Goal: Task Accomplishment & Management: Complete application form

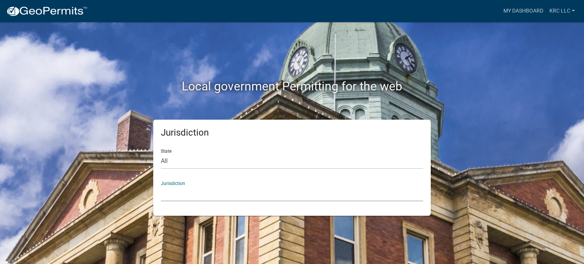
click at [197, 196] on select "[GEOGRAPHIC_DATA], [US_STATE] [GEOGRAPHIC_DATA], [US_STATE][PERSON_NAME][GEOGRA…" at bounding box center [292, 194] width 262 height 16
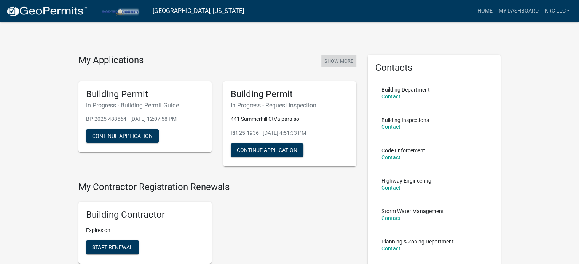
click at [335, 61] on button "Show More" at bounding box center [338, 61] width 35 height 13
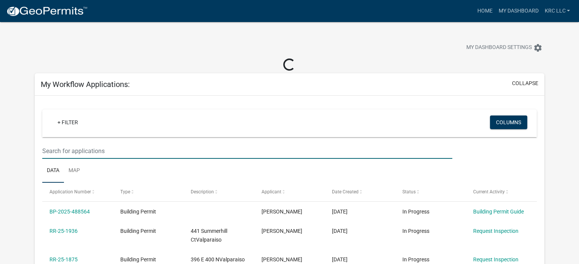
click at [78, 150] on input "text" at bounding box center [247, 151] width 410 height 16
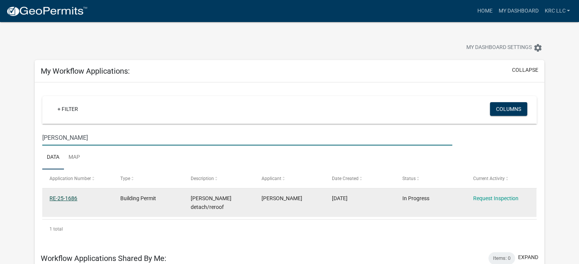
type input "[PERSON_NAME]"
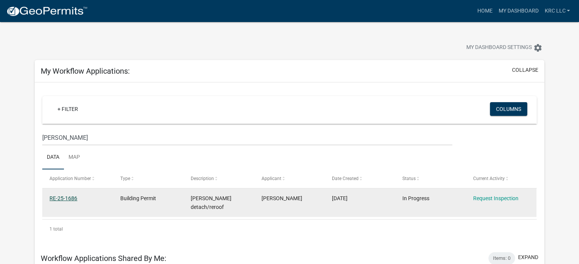
click at [69, 199] on link "RE-25-1686" at bounding box center [63, 199] width 28 height 6
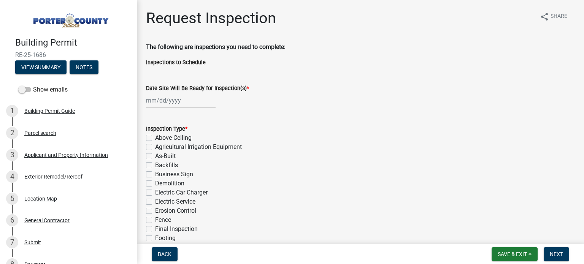
click at [146, 103] on div "Date Site Will Be Ready for Inspection(s) *" at bounding box center [360, 90] width 440 height 35
click at [149, 101] on div at bounding box center [181, 101] width 70 height 16
select select "10"
select select "2025"
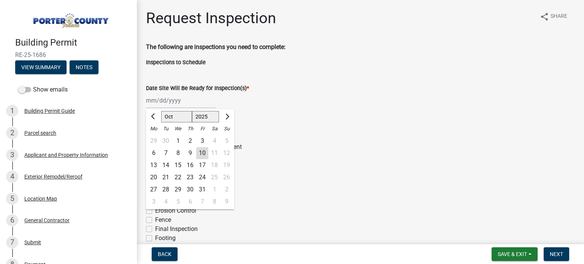
click at [202, 152] on div "10" at bounding box center [202, 153] width 12 height 12
type input "[DATE]"
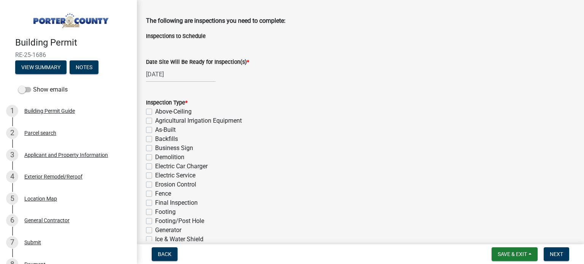
scroll to position [114, 0]
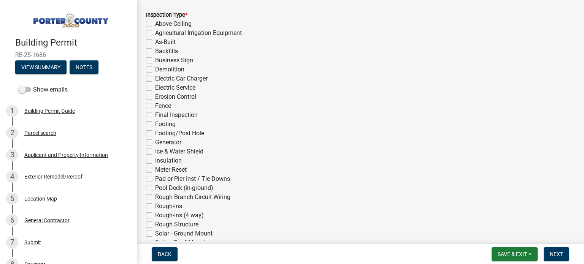
click at [155, 153] on label "Ice & Water Shield" at bounding box center [179, 151] width 48 height 9
click at [155, 152] on input "Ice & Water Shield" at bounding box center [157, 149] width 5 height 5
checkbox input "true"
checkbox input "false"
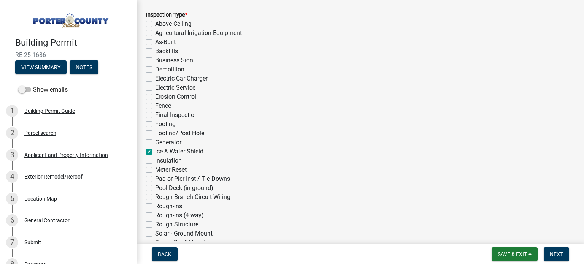
checkbox input "false"
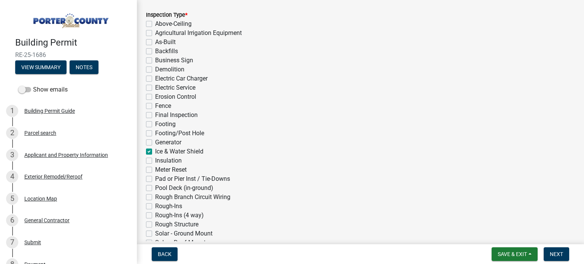
checkbox input "false"
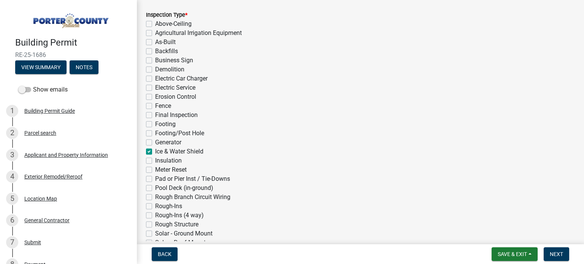
checkbox input "false"
checkbox input "true"
checkbox input "false"
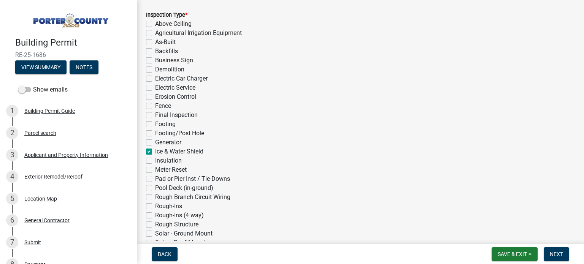
checkbox input "false"
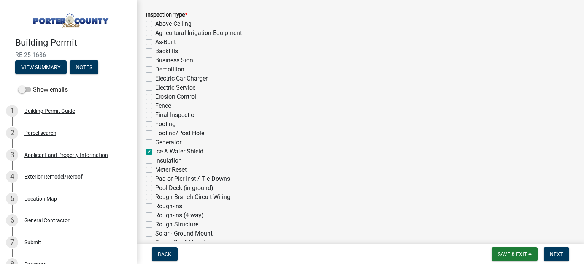
checkbox input "false"
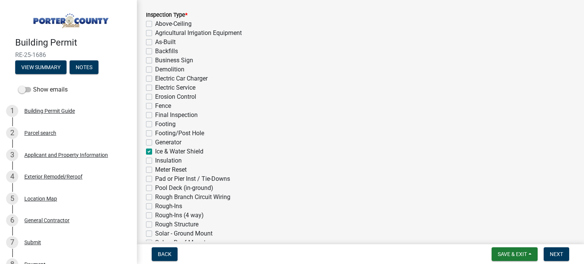
checkbox input "false"
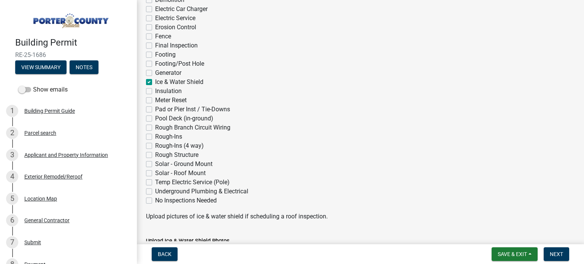
scroll to position [266, 0]
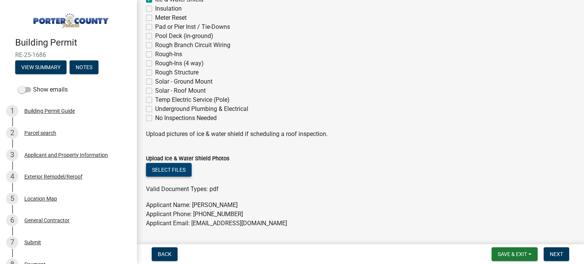
click at [172, 169] on button "Select files" at bounding box center [169, 170] width 46 height 14
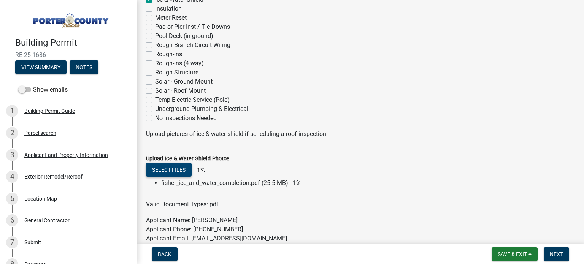
scroll to position [418, 0]
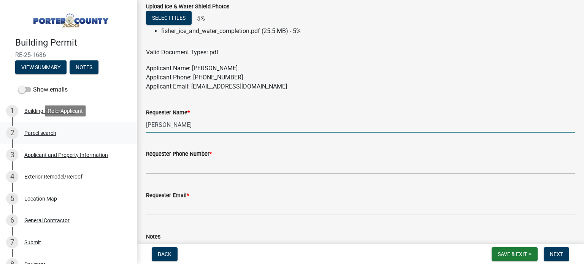
drag, startPoint x: 193, startPoint y: 124, endPoint x: 123, endPoint y: 136, distance: 71.0
click at [123, 136] on div "Building Permit RE-25-1686 View Summary Notes Show emails 1 Building Permit Gui…" at bounding box center [292, 132] width 584 height 264
type input "[PERSON_NAME]"
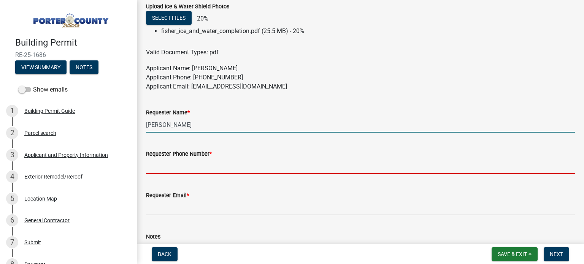
click at [184, 170] on input "Requester Phone Number *" at bounding box center [360, 167] width 429 height 16
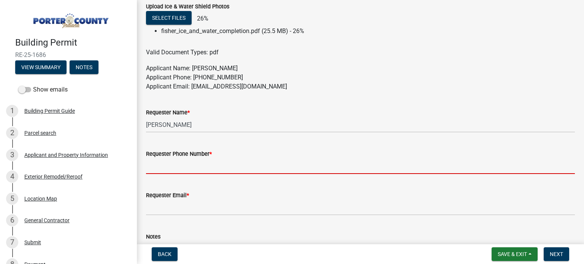
type input "2192084557"
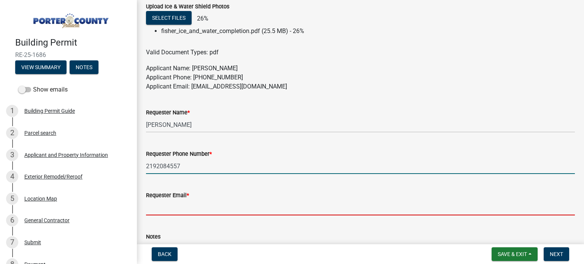
type input "[EMAIL_ADDRESS][DOMAIN_NAME]"
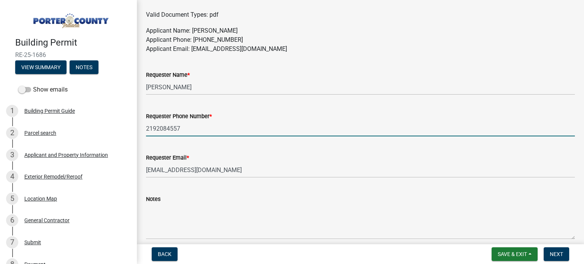
scroll to position [490, 0]
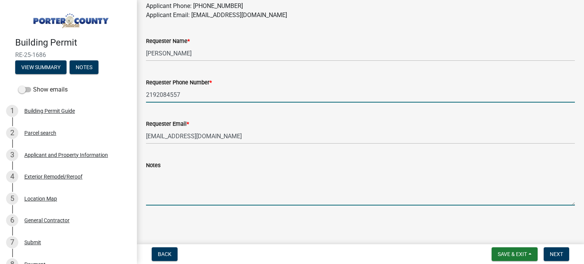
click at [172, 186] on textarea "Notes" at bounding box center [360, 188] width 429 height 36
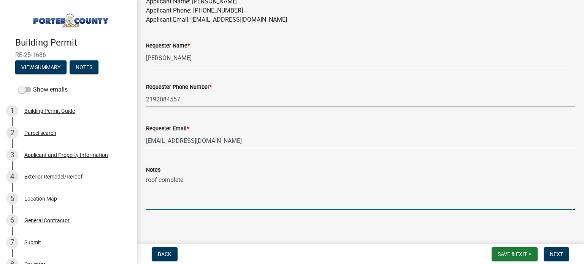
scroll to position [502, 0]
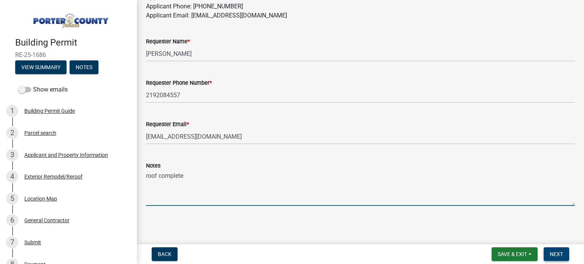
type textarea "roof complete"
click at [556, 251] on button "Next" at bounding box center [556, 255] width 25 height 14
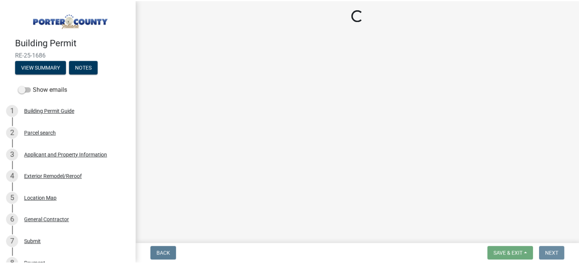
scroll to position [0, 0]
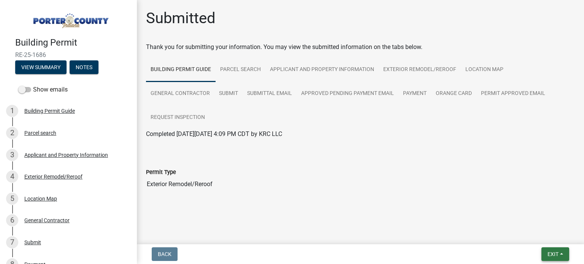
click at [556, 253] on span "Exit" at bounding box center [553, 254] width 11 height 6
click at [534, 236] on button "Save & Exit" at bounding box center [539, 235] width 61 height 18
